Goal: Information Seeking & Learning: Check status

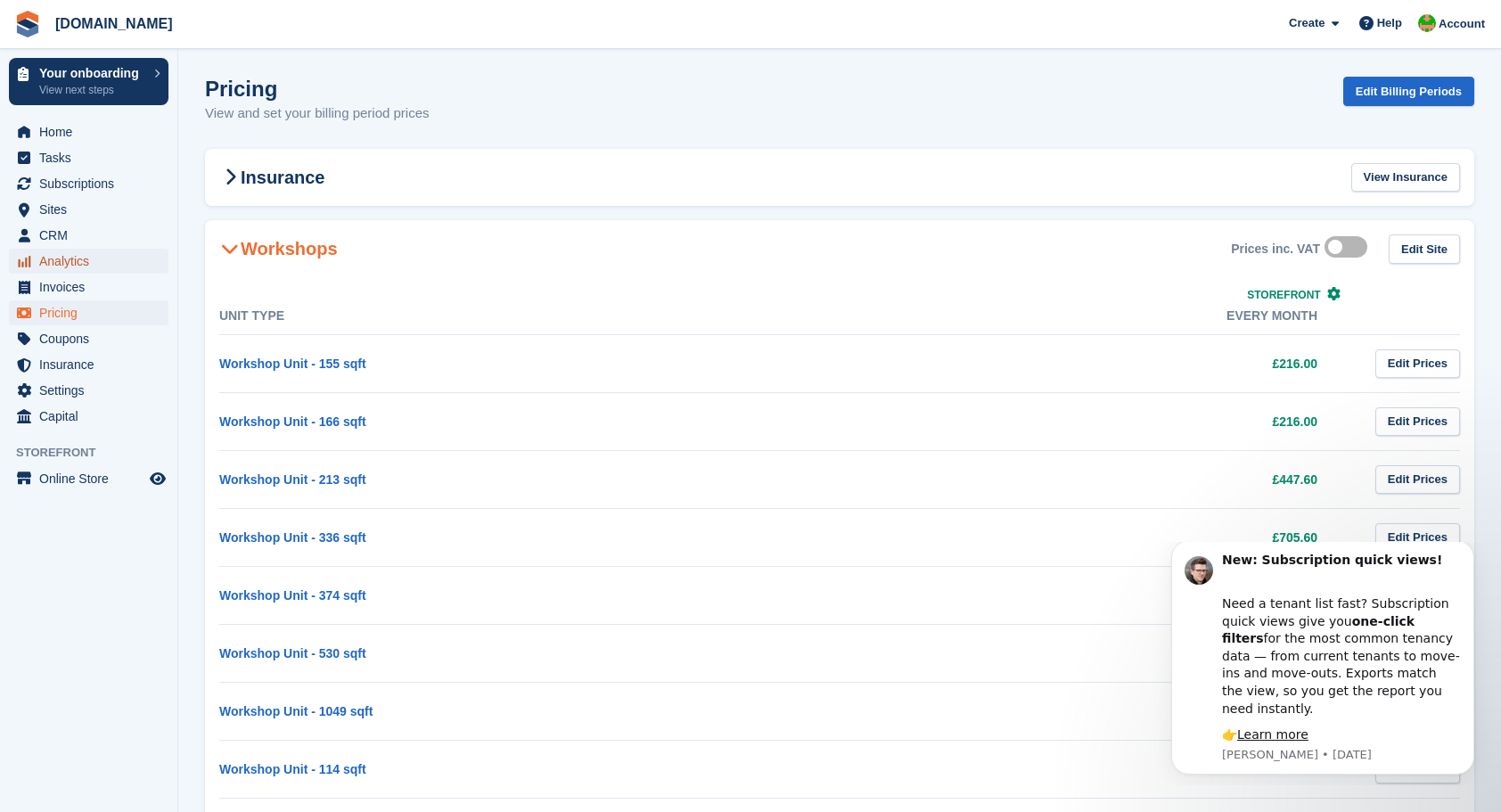
click at [66, 268] on span "Analytics" at bounding box center [93, 261] width 107 height 25
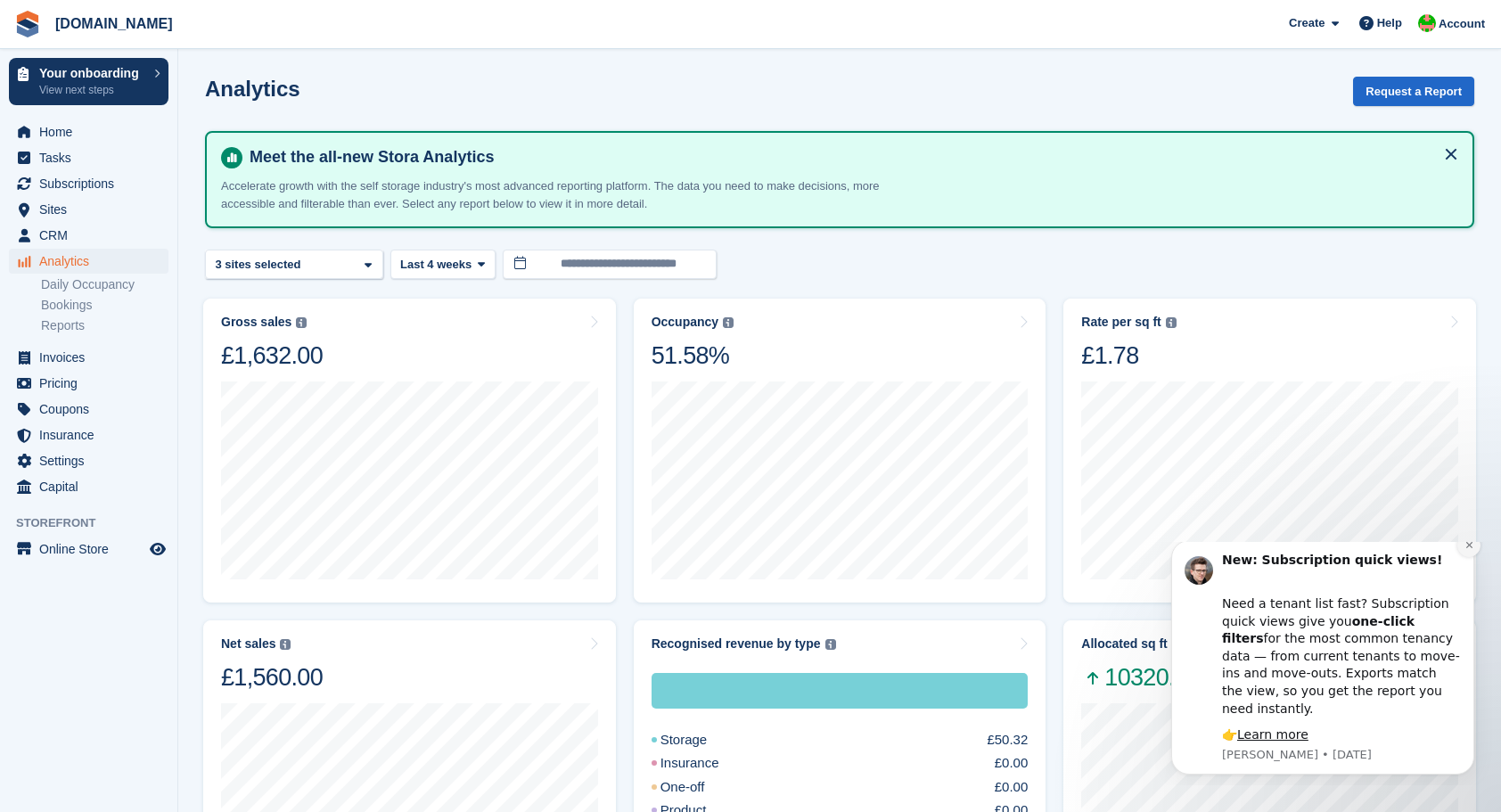
click at [1472, 550] on icon "Dismiss notification" at bounding box center [1470, 545] width 10 height 10
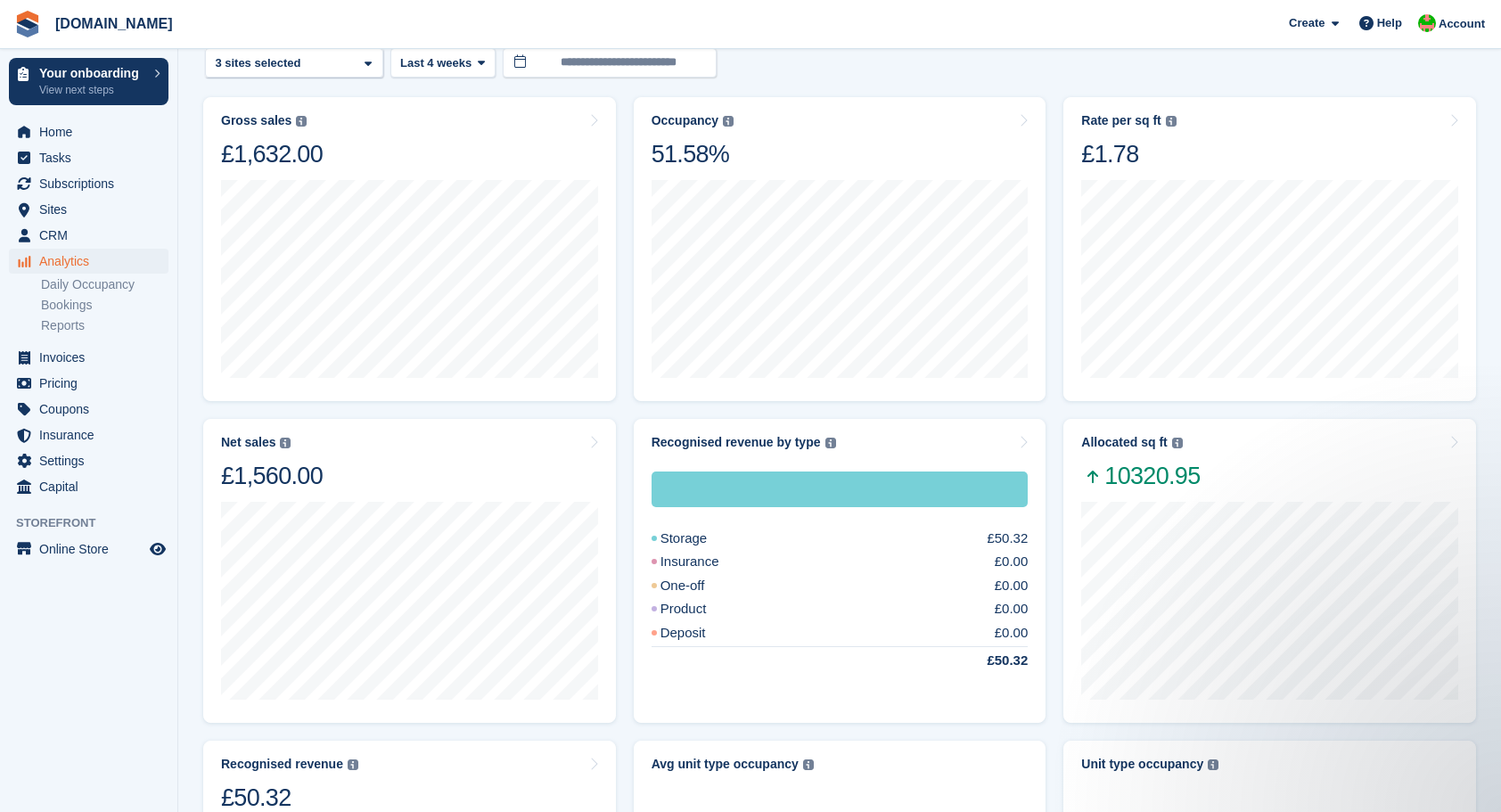
scroll to position [200, 0]
click at [75, 306] on link "Bookings" at bounding box center [104, 304] width 128 height 17
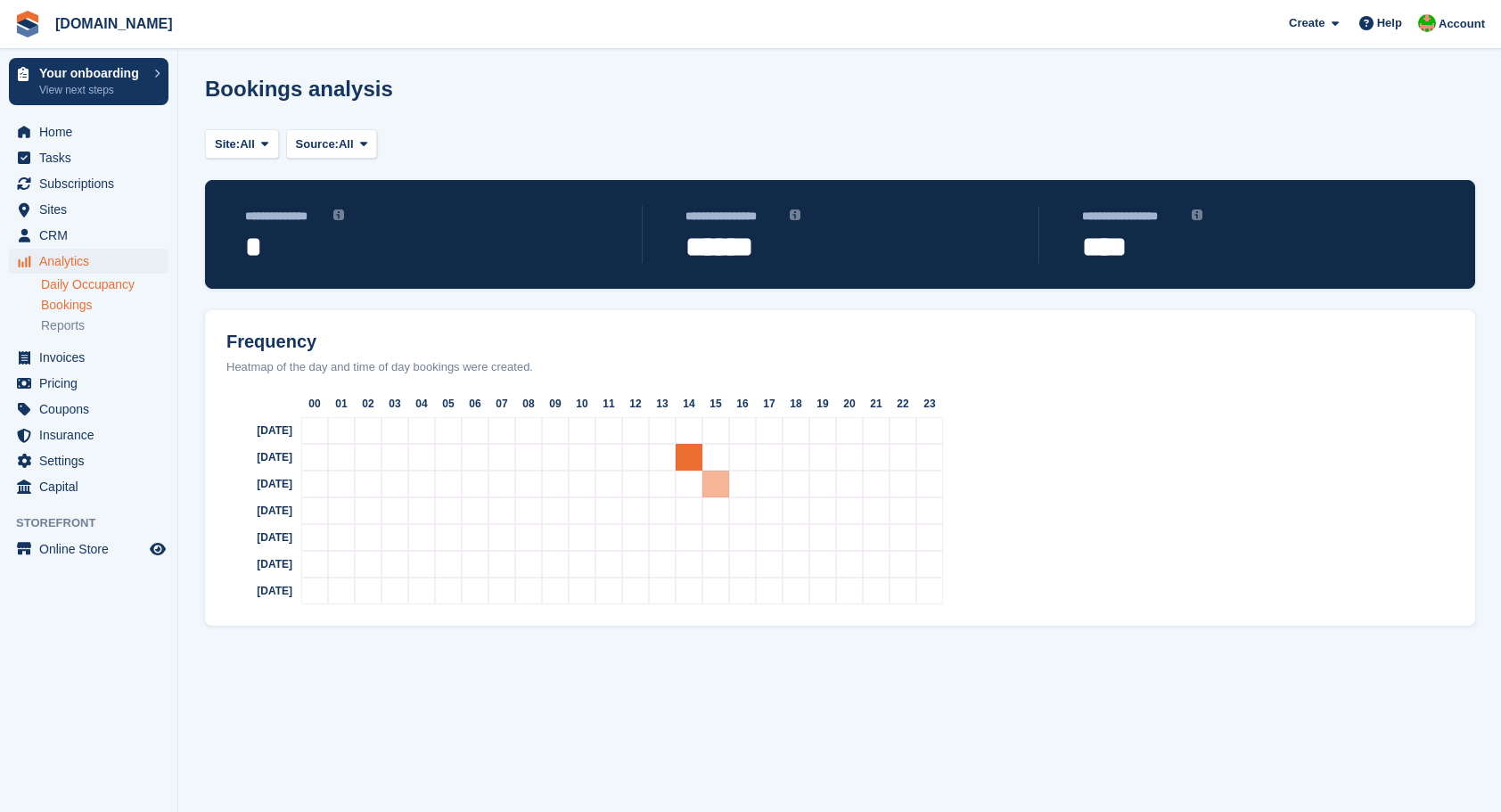
click at [78, 285] on link "Daily Occupancy" at bounding box center [104, 284] width 128 height 17
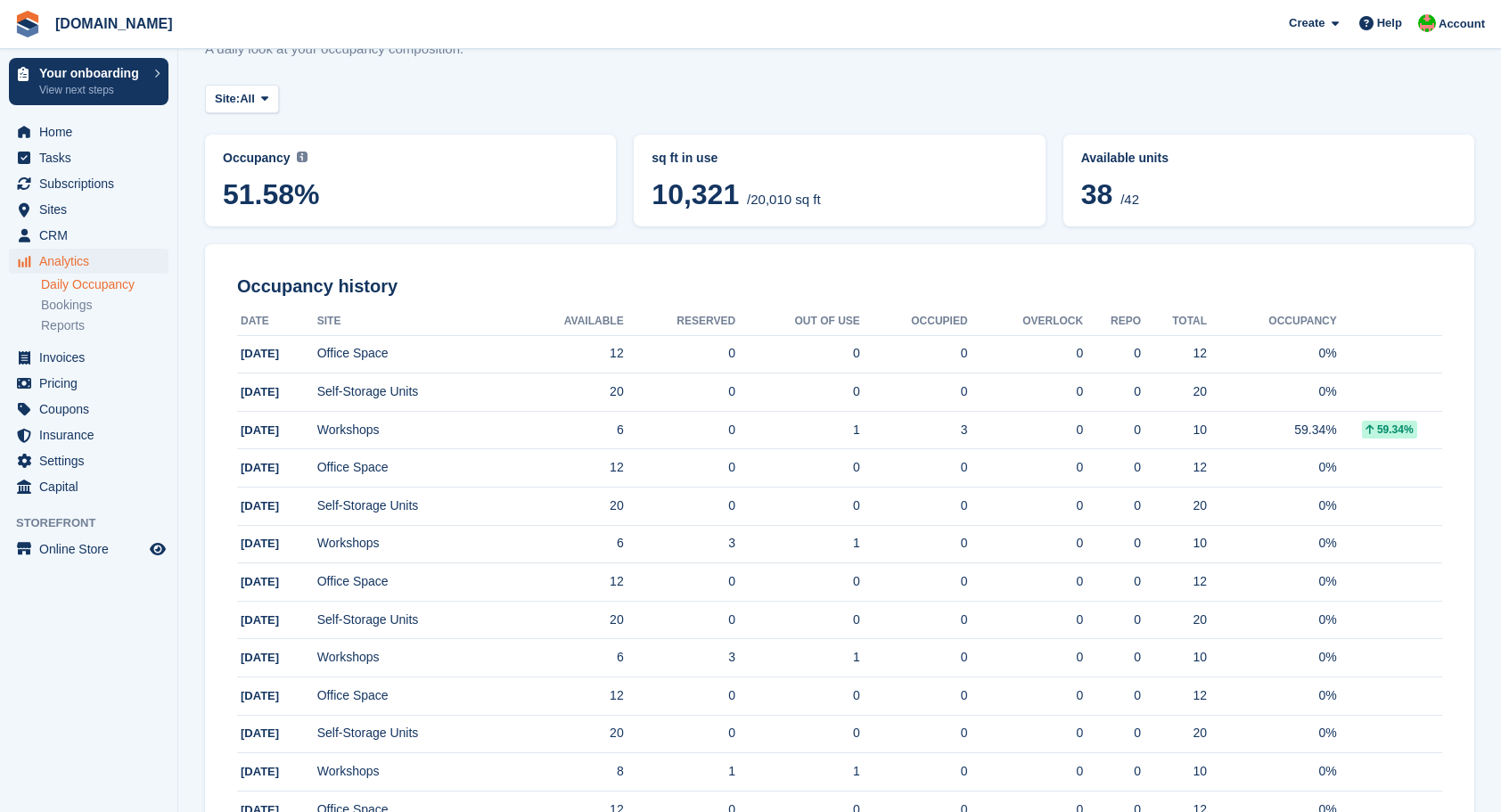
scroll to position [71, 0]
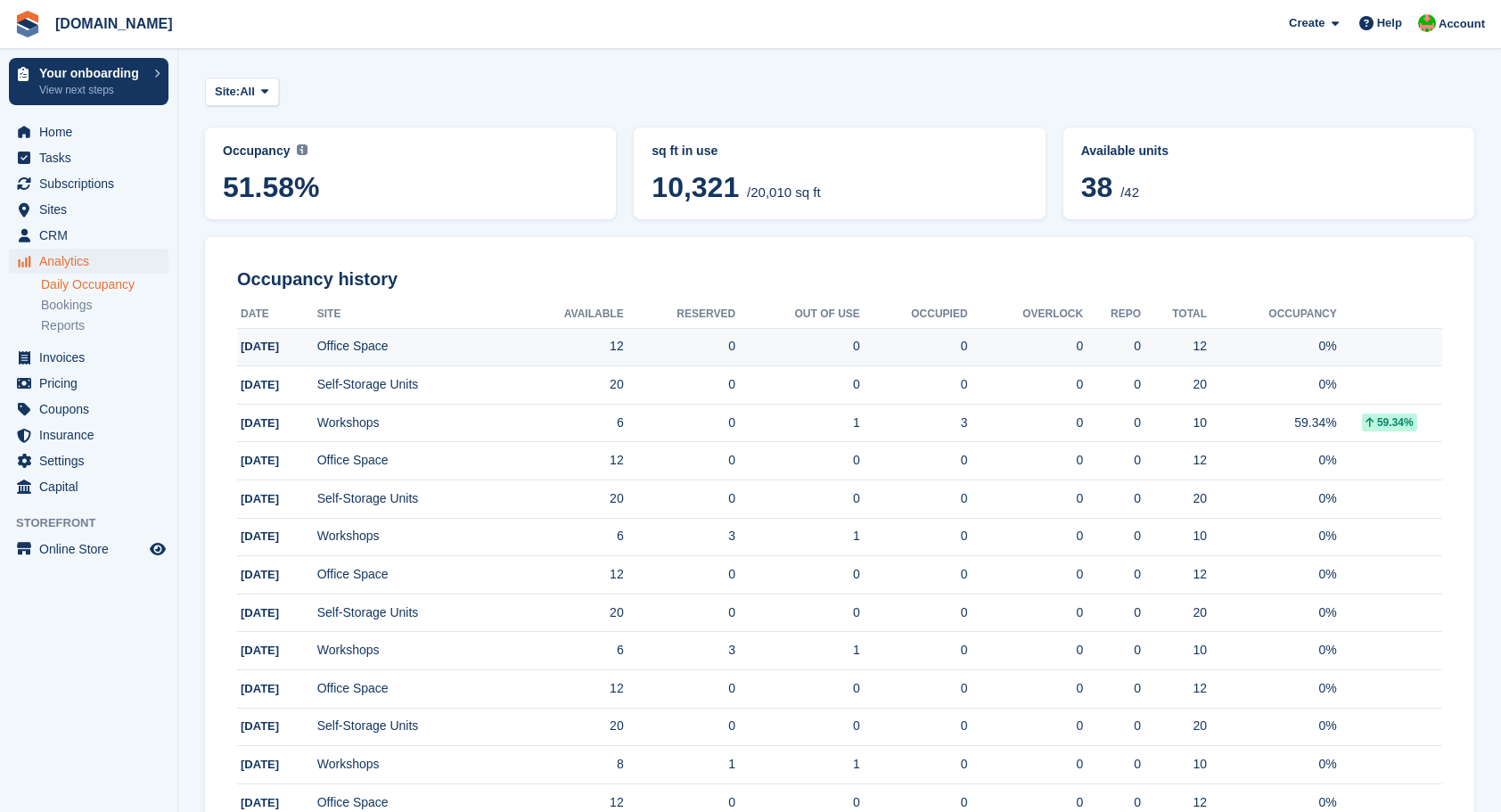
click at [487, 353] on td "Office Space" at bounding box center [413, 346] width 192 height 38
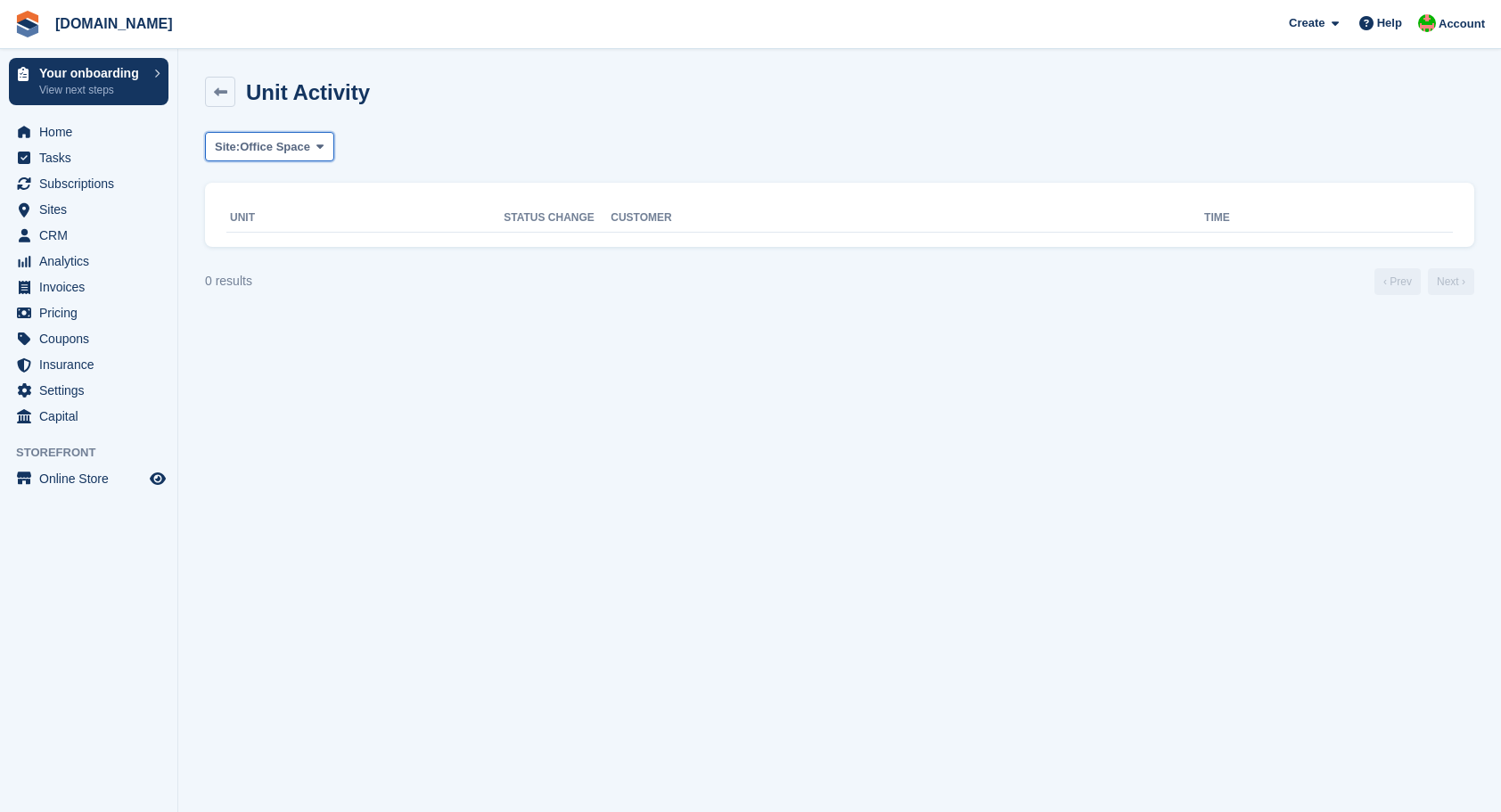
click at [320, 146] on icon at bounding box center [319, 146] width 7 height 12
click at [265, 216] on link "Workshops" at bounding box center [290, 220] width 155 height 32
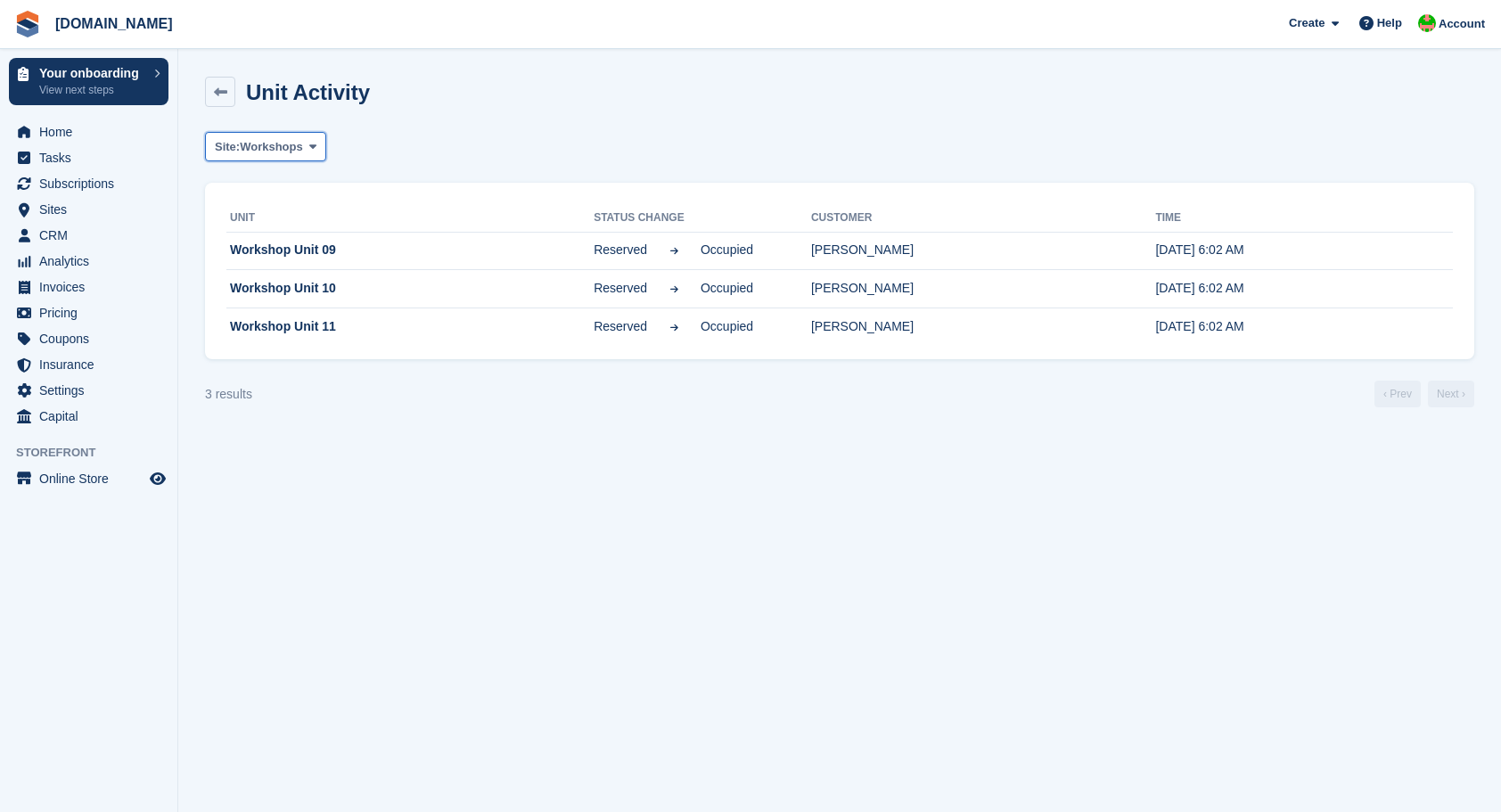
click at [314, 147] on icon at bounding box center [312, 146] width 7 height 12
click at [279, 248] on link "Office Space" at bounding box center [290, 252] width 155 height 32
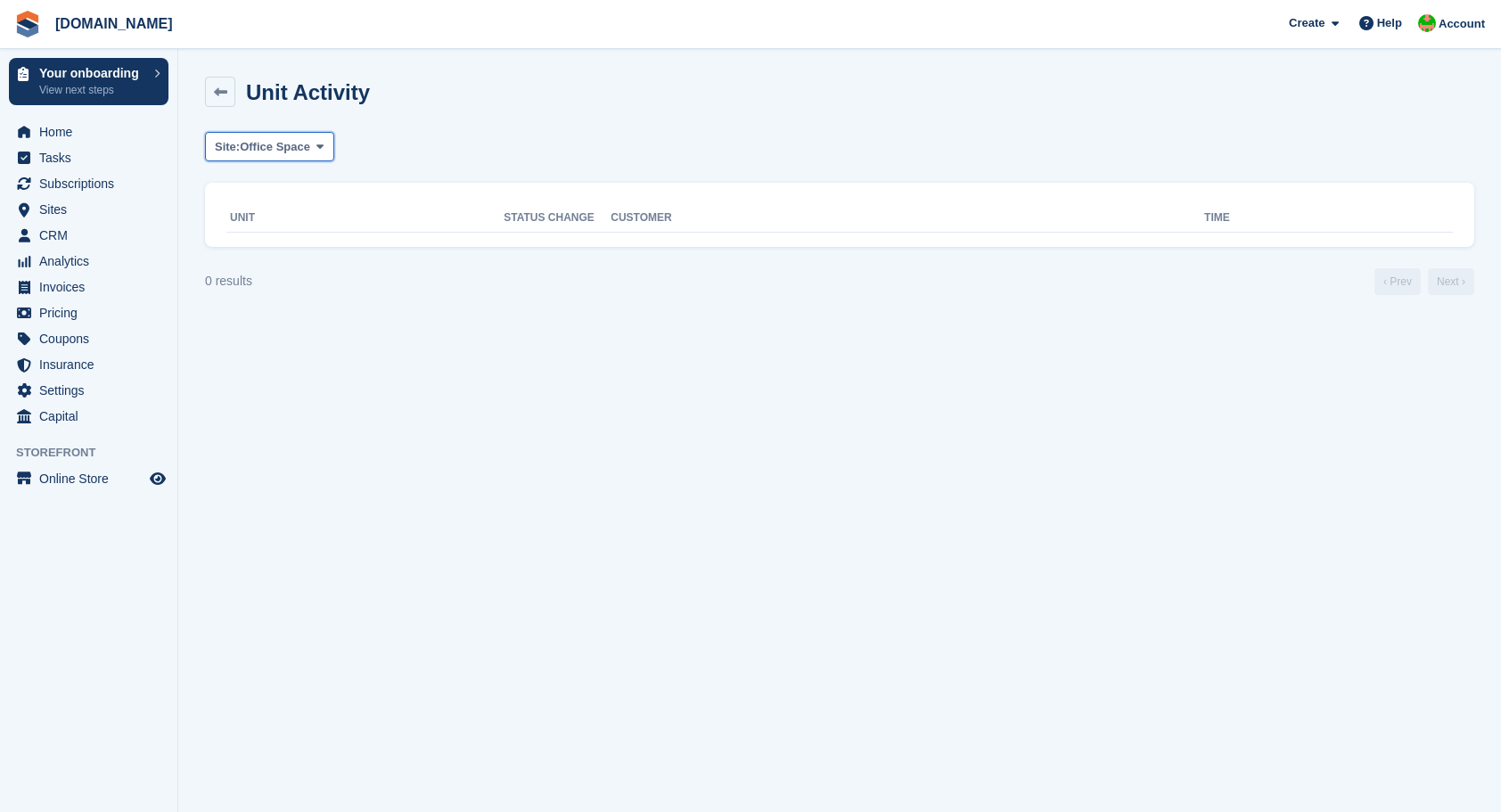
click at [320, 147] on icon at bounding box center [319, 146] width 7 height 12
click at [67, 126] on span "Home" at bounding box center [93, 132] width 107 height 25
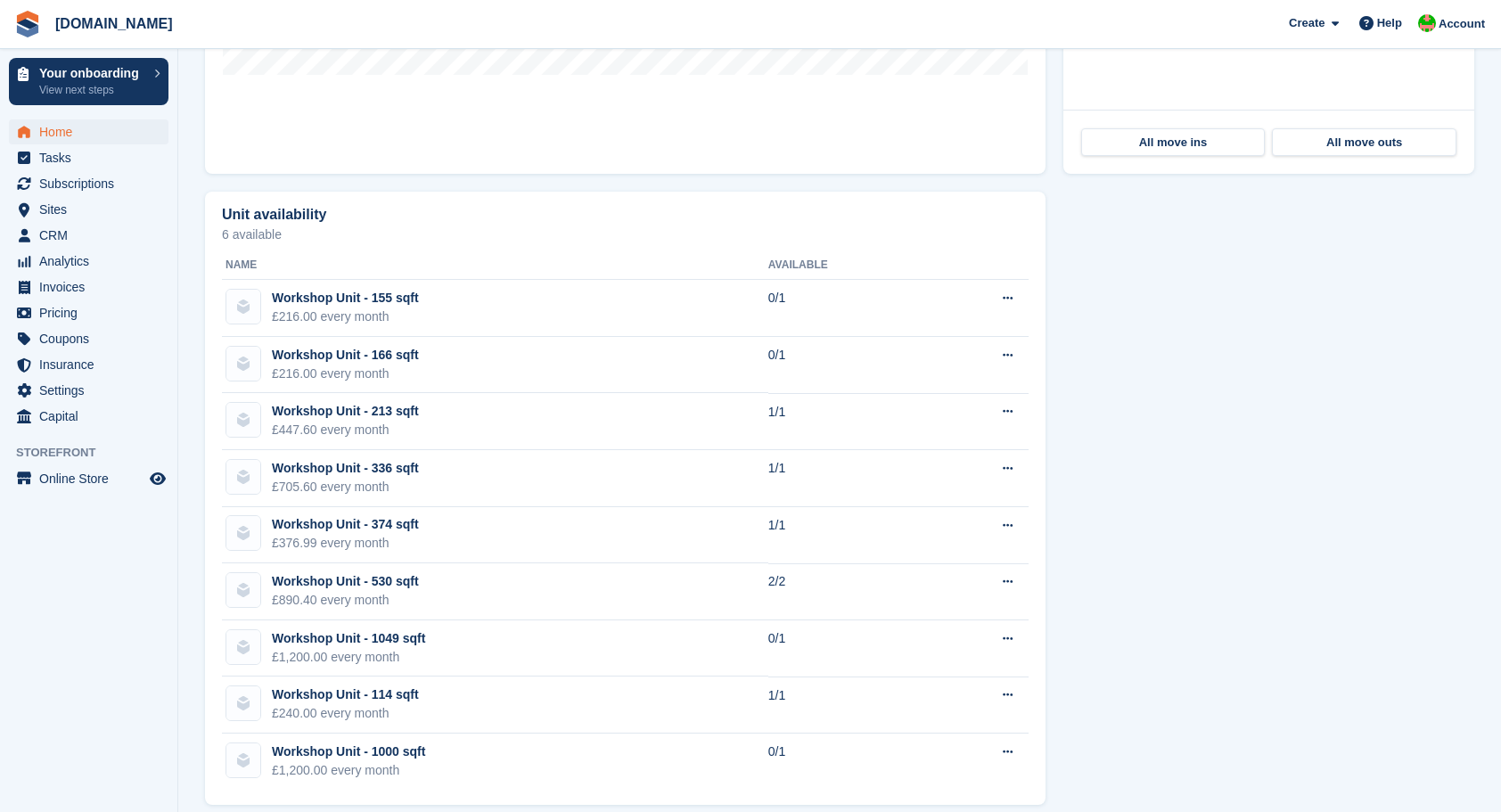
scroll to position [942, 0]
